Goal: Transaction & Acquisition: Download file/media

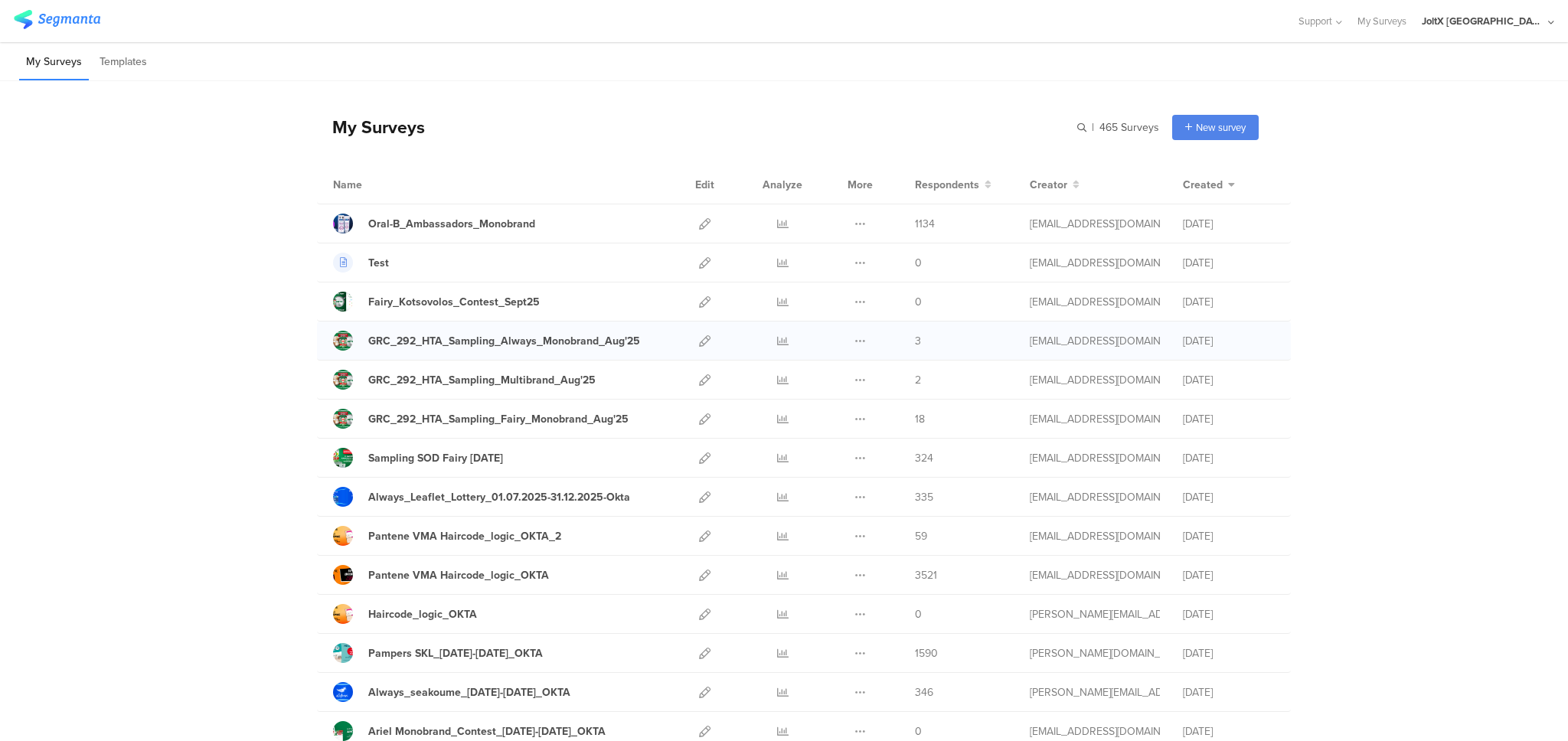
scroll to position [36, 0]
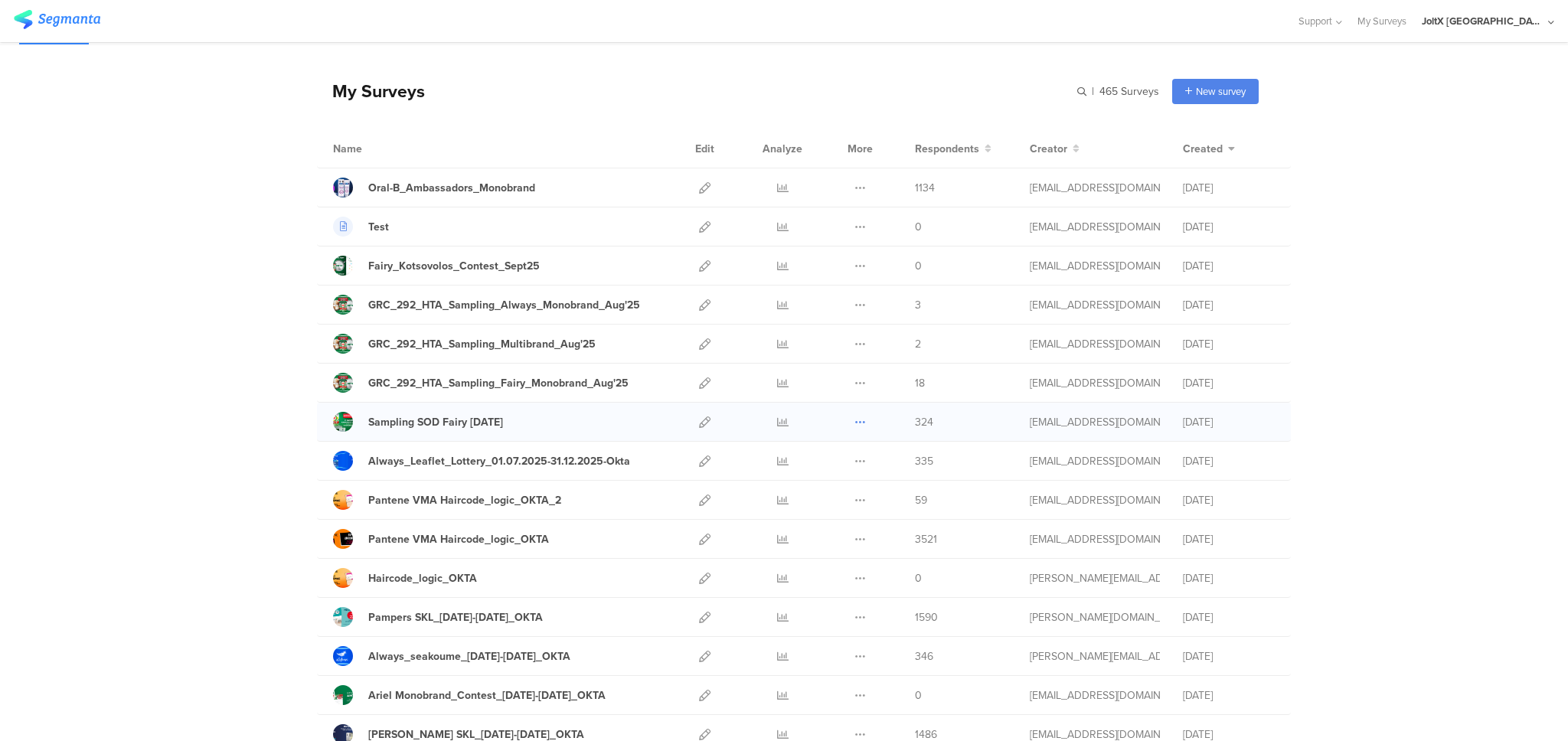
click at [857, 418] on icon at bounding box center [860, 422] width 12 height 12
click at [844, 488] on link "Export" at bounding box center [830, 488] width 84 height 28
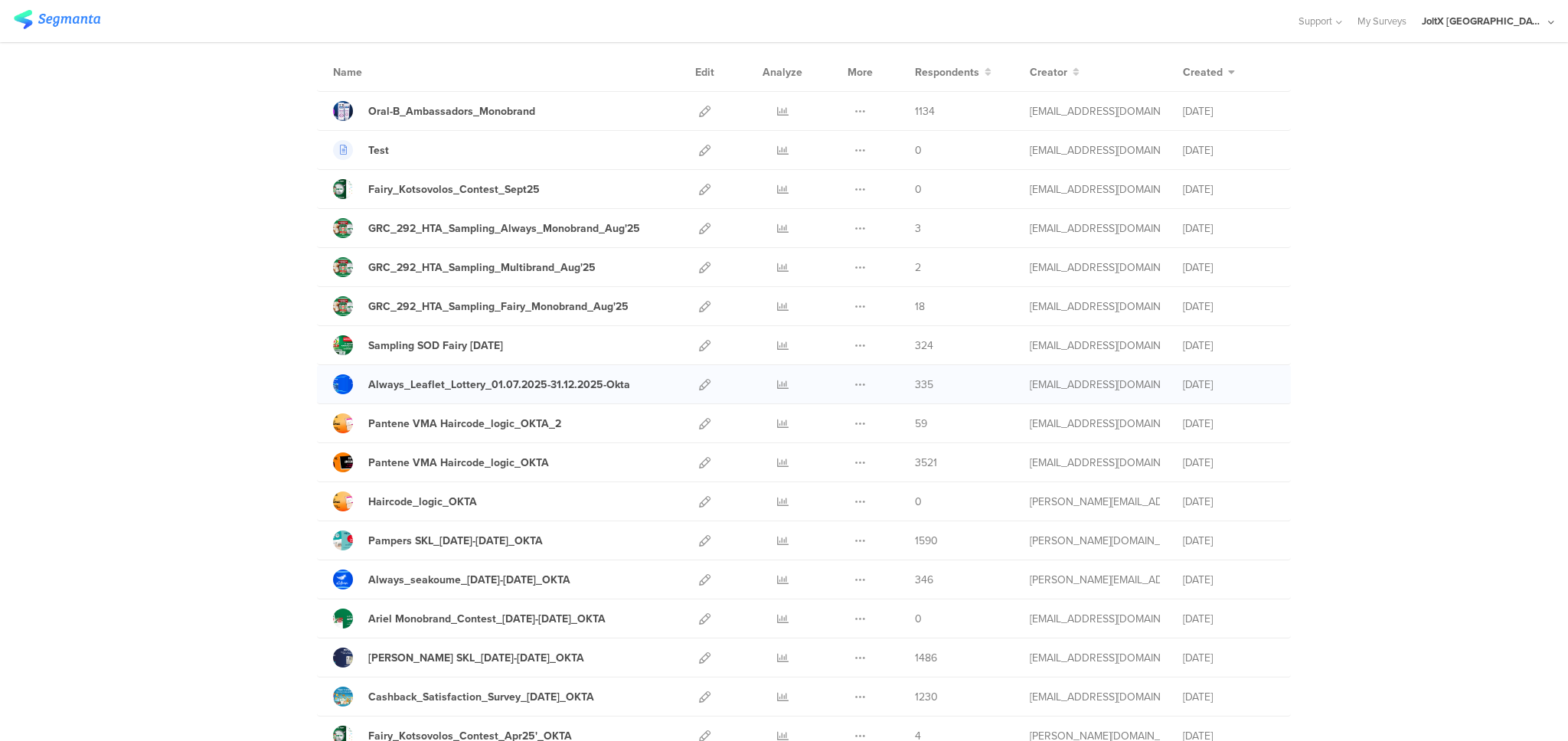
scroll to position [0, 0]
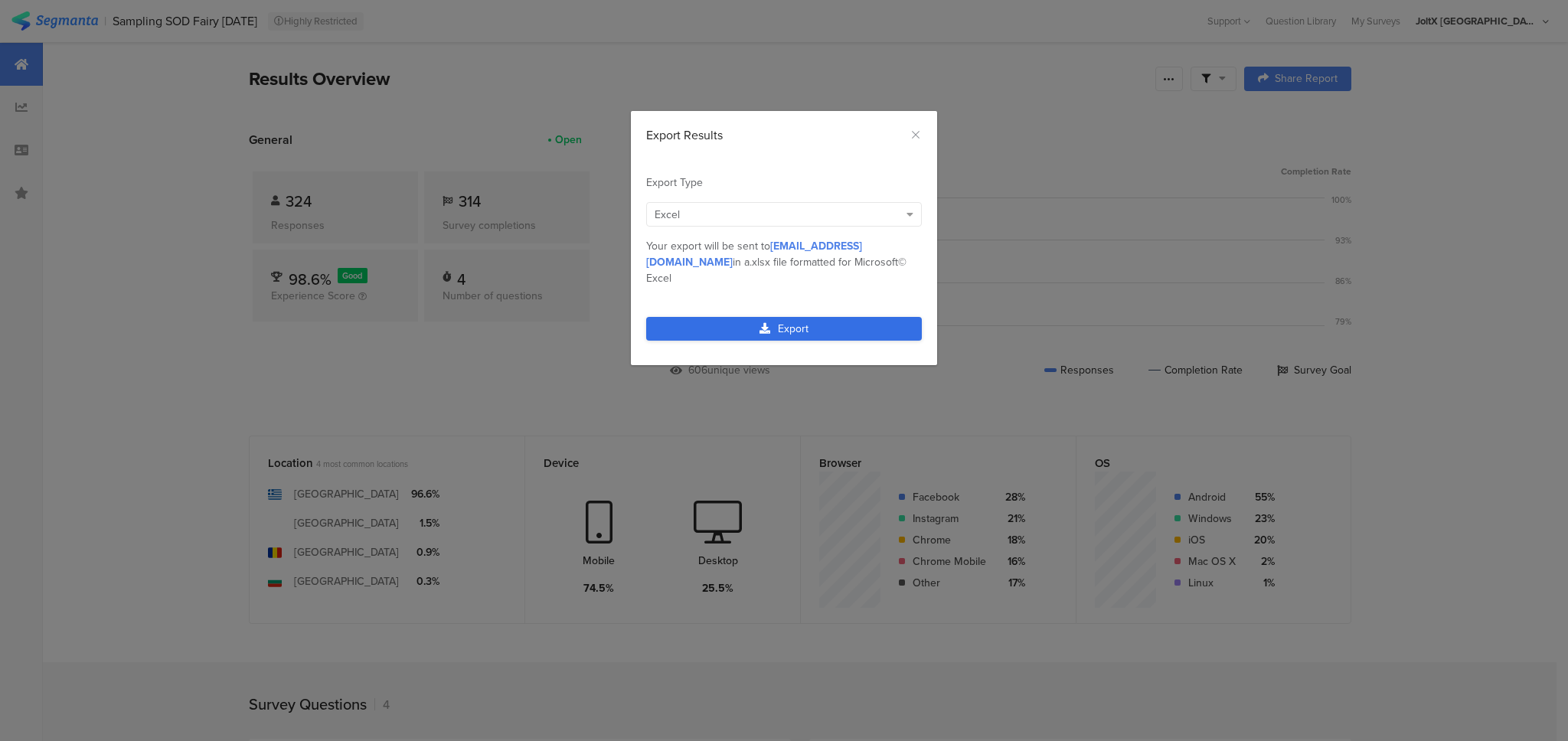
click at [795, 317] on link "Export" at bounding box center [784, 329] width 276 height 24
